Goal: Navigation & Orientation: Find specific page/section

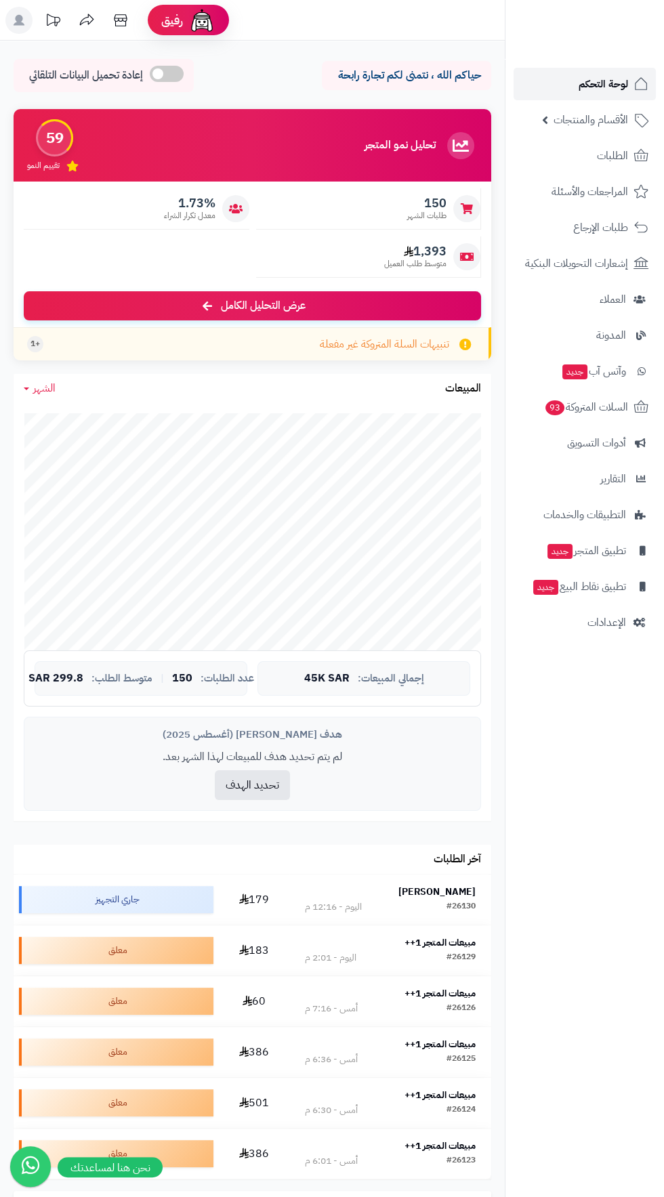
click at [601, 88] on span "لوحة التحكم" at bounding box center [602, 83] width 49 height 19
